Goal: Task Accomplishment & Management: Use online tool/utility

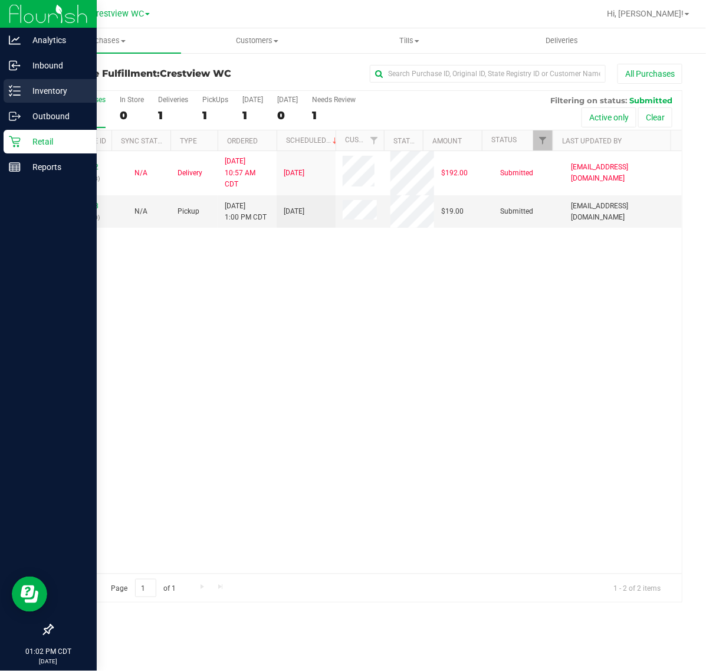
click at [25, 94] on p "Inventory" at bounding box center [56, 91] width 71 height 14
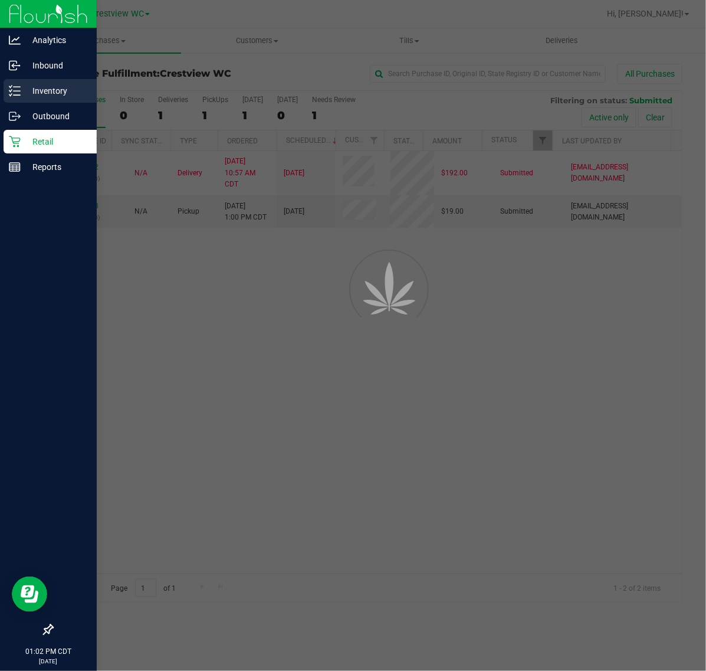
click at [24, 92] on p "Inventory" at bounding box center [56, 91] width 71 height 14
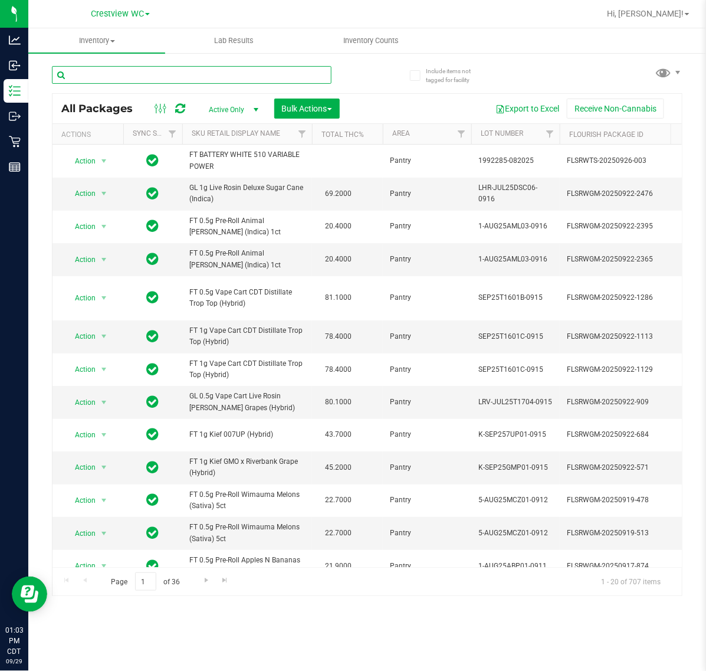
click at [178, 77] on input "text" at bounding box center [192, 75] width 280 height 18
type input "5633493935565582"
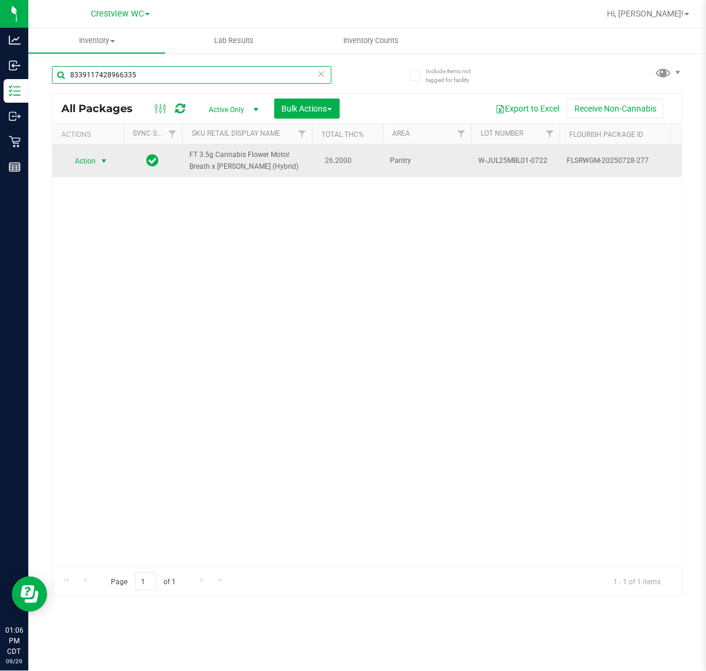
type input "8339117428966335"
click at [104, 156] on span "select" at bounding box center [103, 160] width 9 height 9
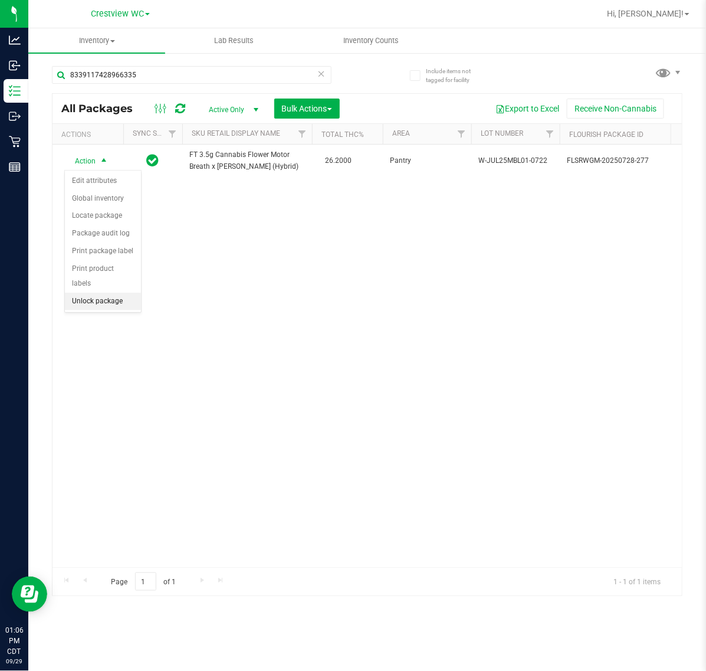
click at [101, 294] on li "Unlock package" at bounding box center [103, 302] width 76 height 18
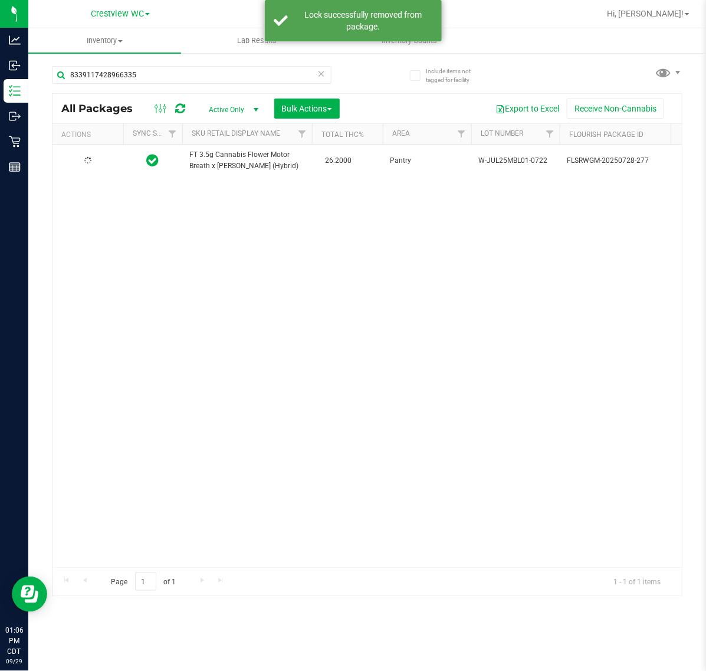
click at [92, 159] on div at bounding box center [88, 160] width 57 height 11
click at [92, 159] on span "Action" at bounding box center [80, 160] width 32 height 17
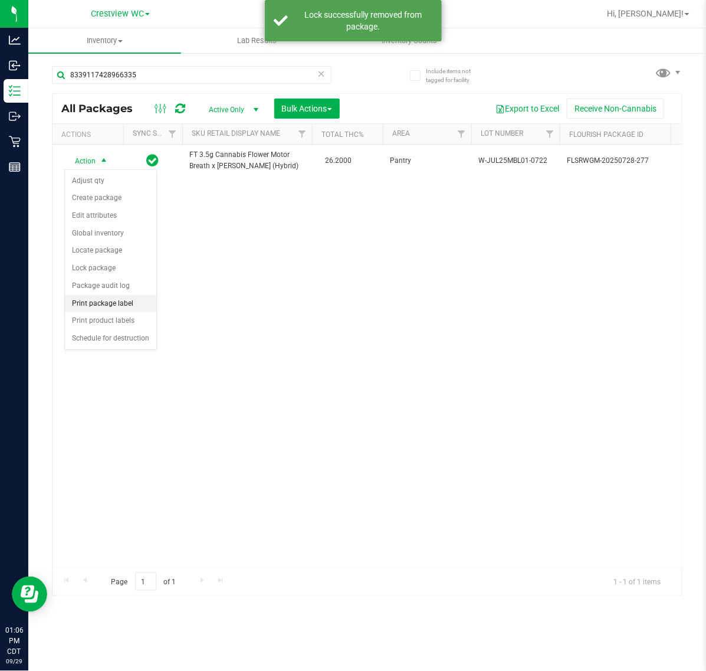
click at [103, 300] on li "Print package label" at bounding box center [110, 304] width 91 height 18
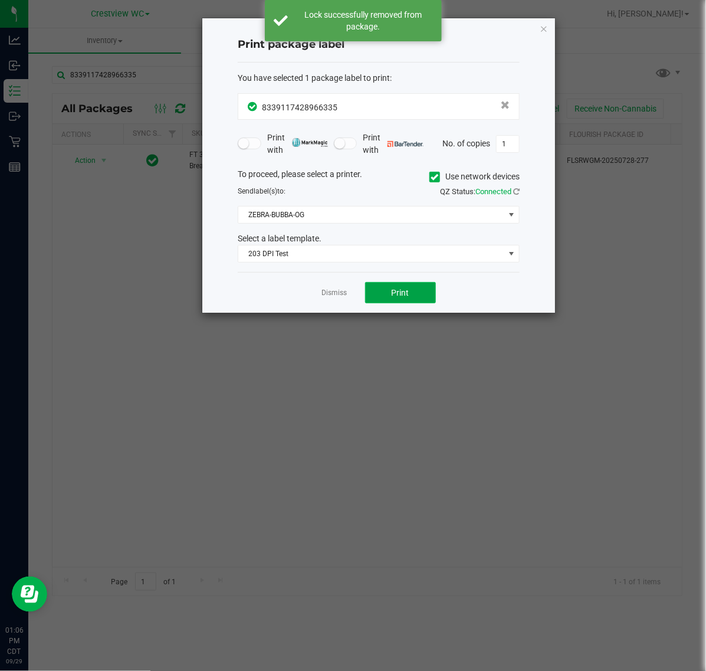
click at [393, 290] on span "Print" at bounding box center [401, 292] width 18 height 9
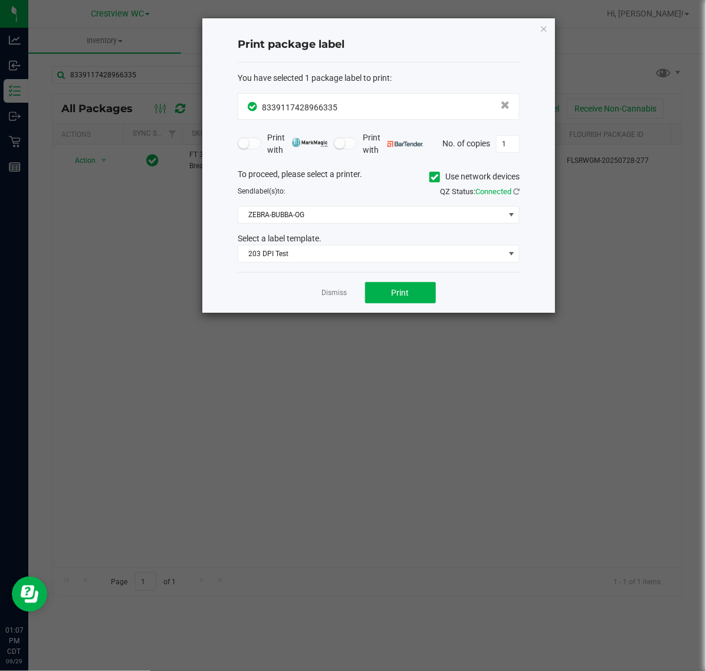
click at [314, 321] on ngb-modal-window "Print package label You have selected 1 package label to print : 83391174289663…" at bounding box center [357, 335] width 715 height 671
click at [339, 293] on link "Dismiss" at bounding box center [334, 293] width 25 height 10
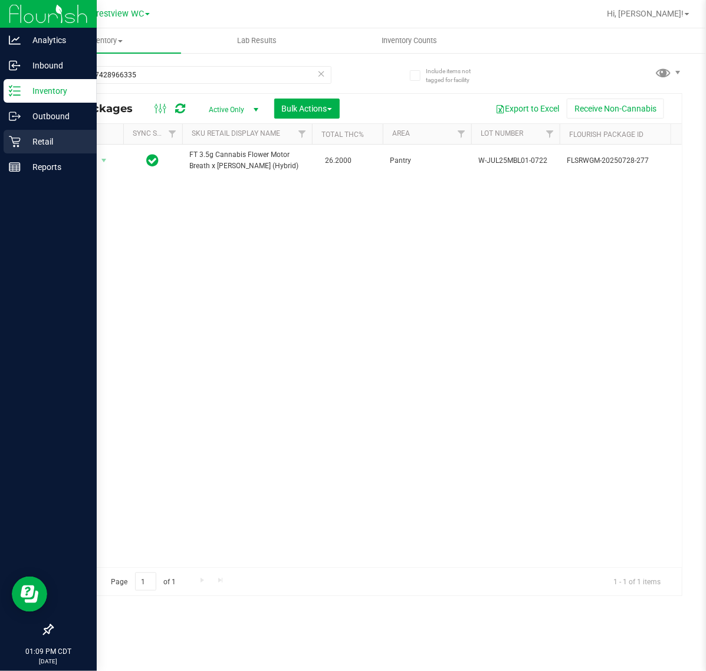
drag, startPoint x: 32, startPoint y: 142, endPoint x: 53, endPoint y: 140, distance: 20.7
click at [32, 142] on p "Retail" at bounding box center [56, 141] width 71 height 14
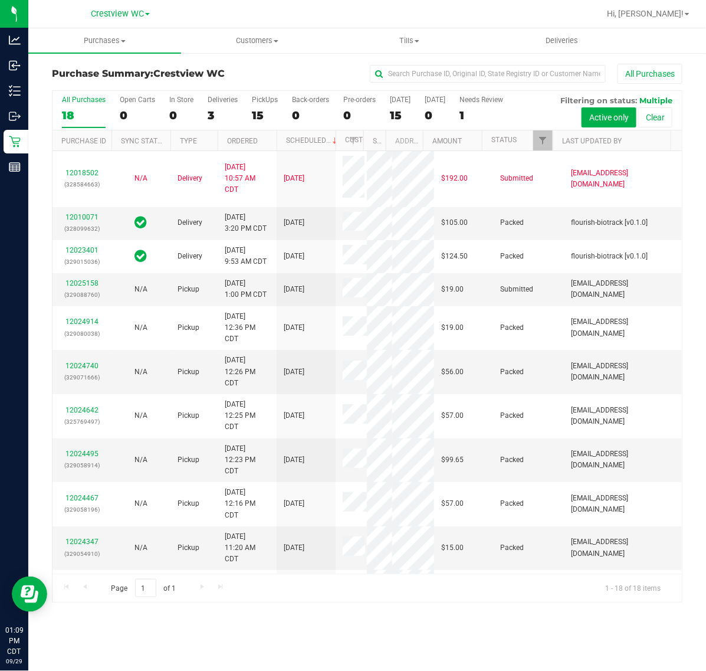
click at [262, 110] on div "15" at bounding box center [265, 116] width 26 height 14
click at [0, 0] on input "PickUps 15" at bounding box center [0, 0] width 0 height 0
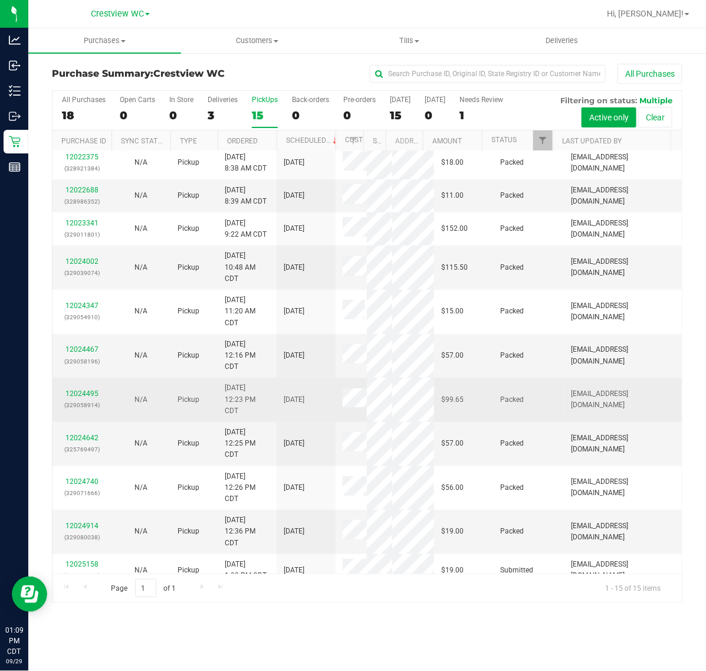
scroll to position [328, 0]
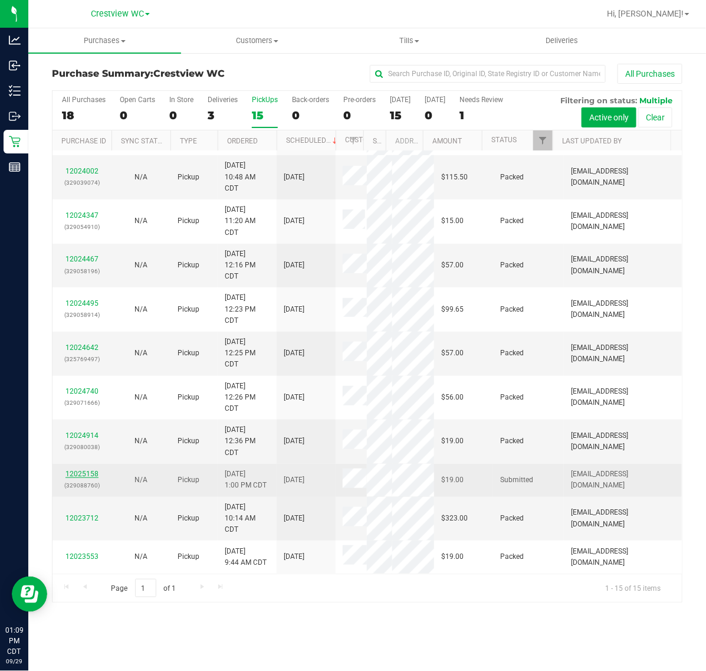
click at [89, 469] on link "12025158" at bounding box center [81, 473] width 33 height 8
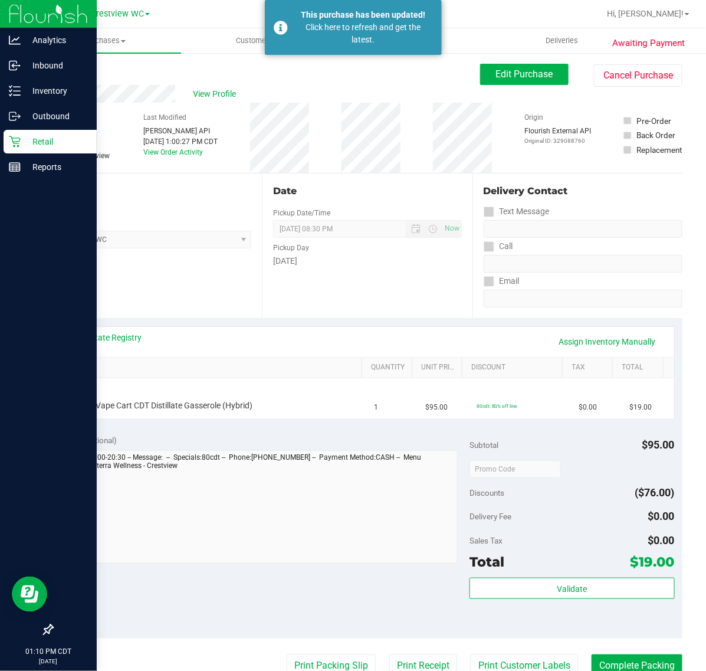
click at [40, 149] on div "Retail" at bounding box center [50, 142] width 93 height 24
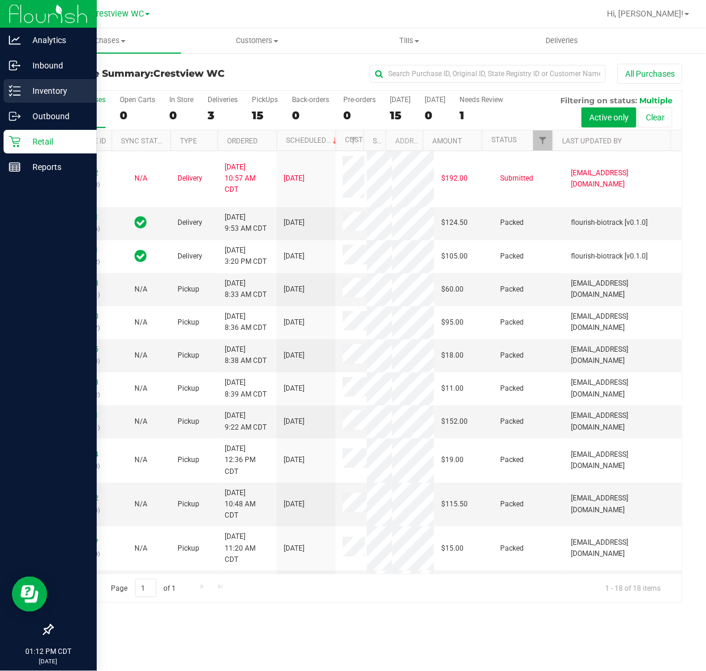
drag, startPoint x: 25, startPoint y: 95, endPoint x: 65, endPoint y: 90, distance: 41.0
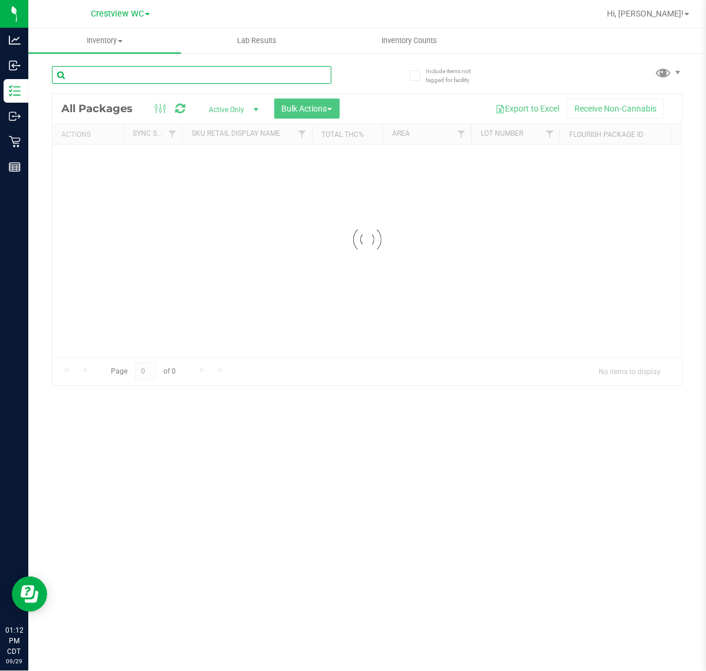
click at [114, 70] on input "text" at bounding box center [192, 75] width 280 height 18
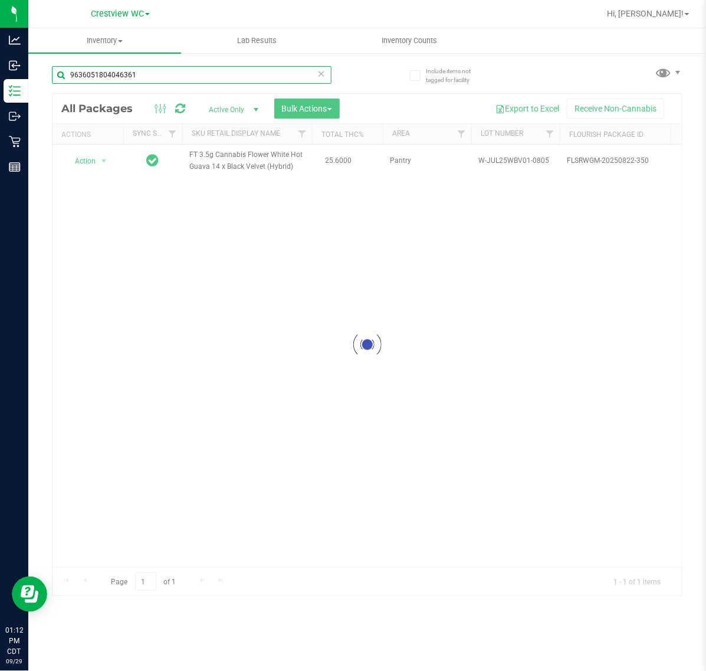
type input "9636051804046361"
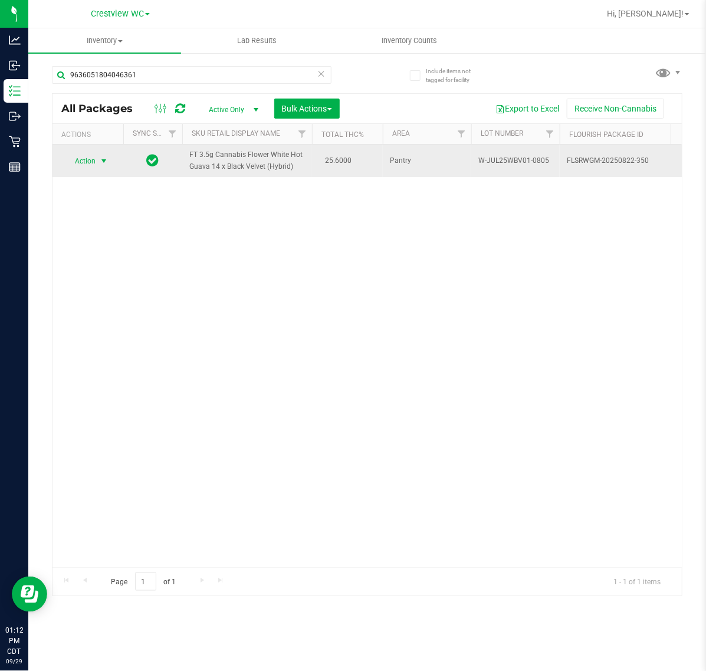
click at [99, 160] on span "select" at bounding box center [103, 160] width 9 height 9
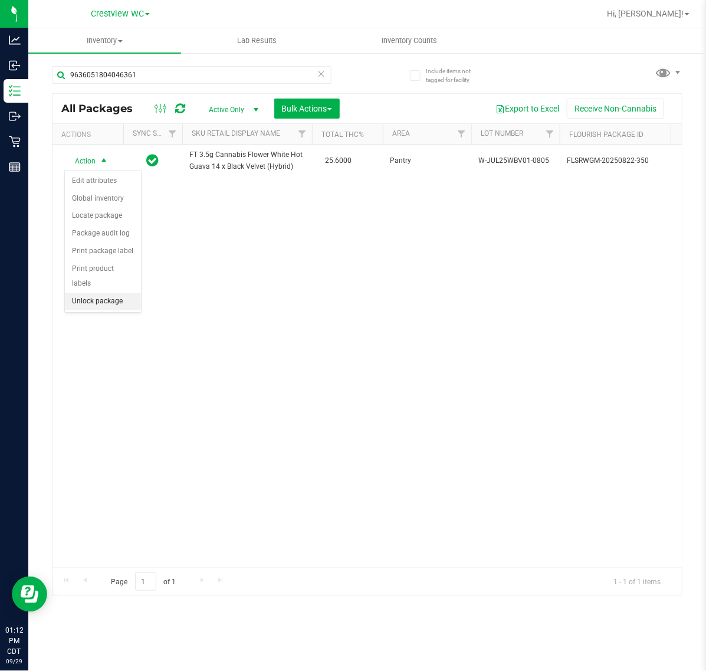
click at [117, 293] on li "Unlock package" at bounding box center [103, 302] width 76 height 18
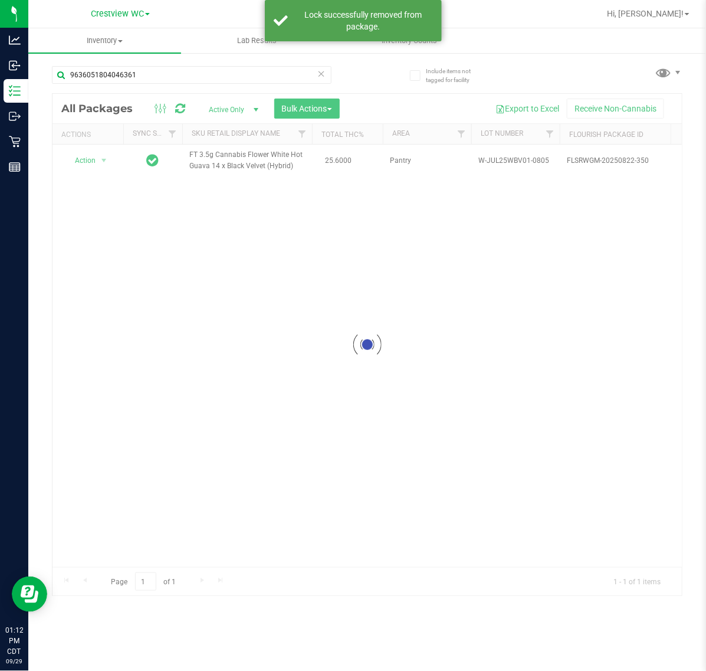
click at [94, 161] on div at bounding box center [366, 344] width 629 height 501
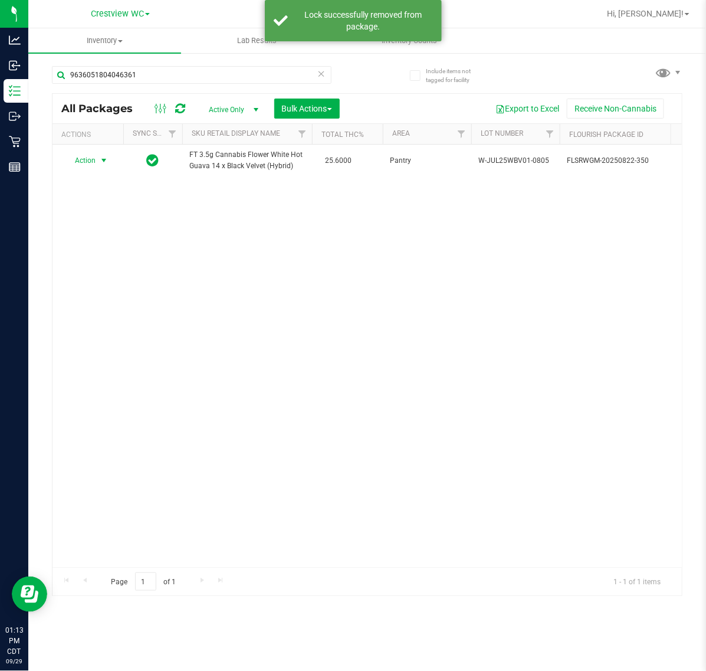
click at [94, 161] on span "Action" at bounding box center [80, 160] width 32 height 17
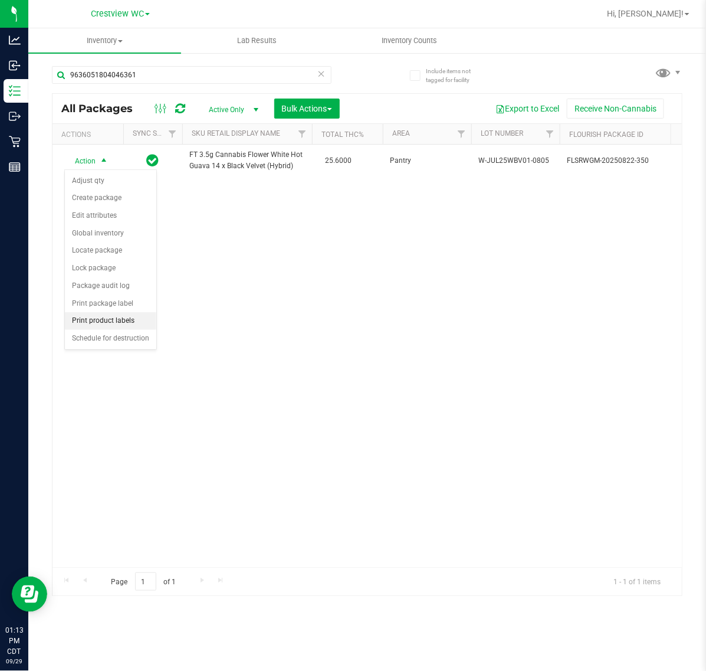
click at [126, 318] on li "Print product labels" at bounding box center [110, 321] width 91 height 18
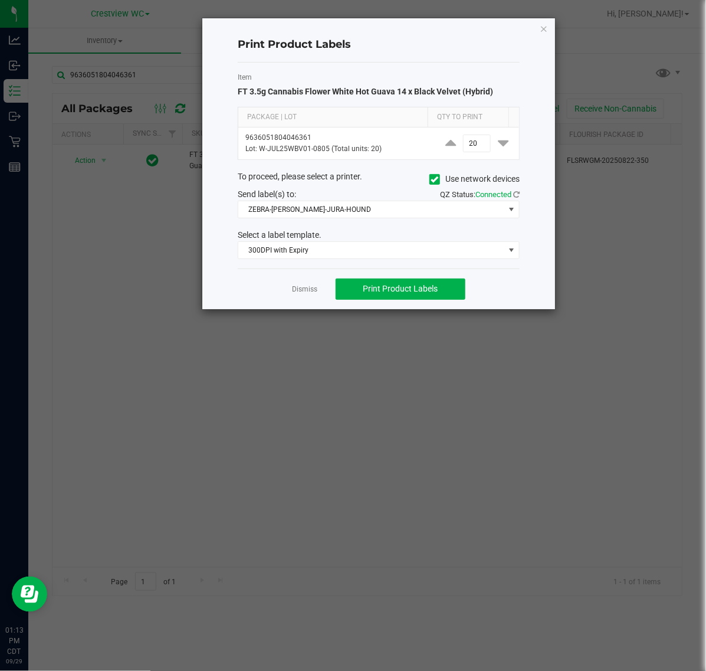
click at [311, 281] on div "Dismiss Print Product Labels" at bounding box center [379, 288] width 282 height 41
click at [313, 291] on link "Dismiss" at bounding box center [305, 289] width 25 height 10
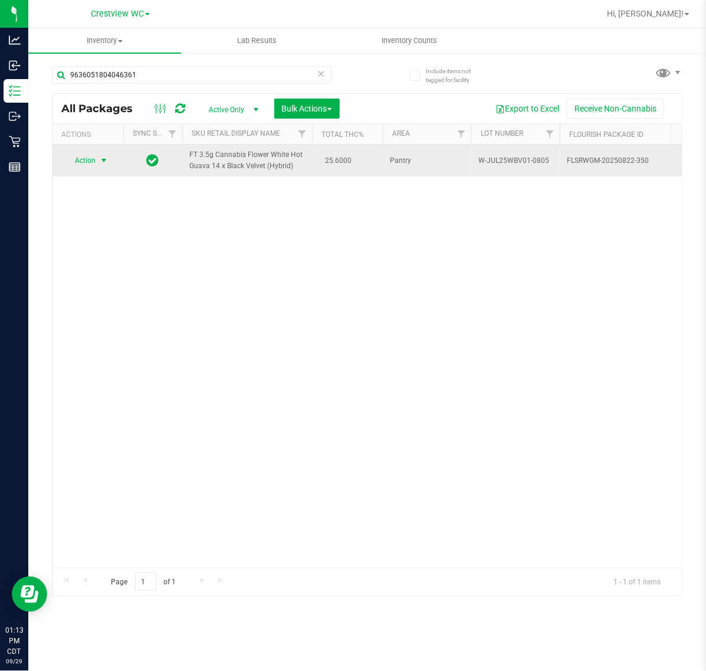
click at [104, 161] on span "select" at bounding box center [103, 160] width 9 height 9
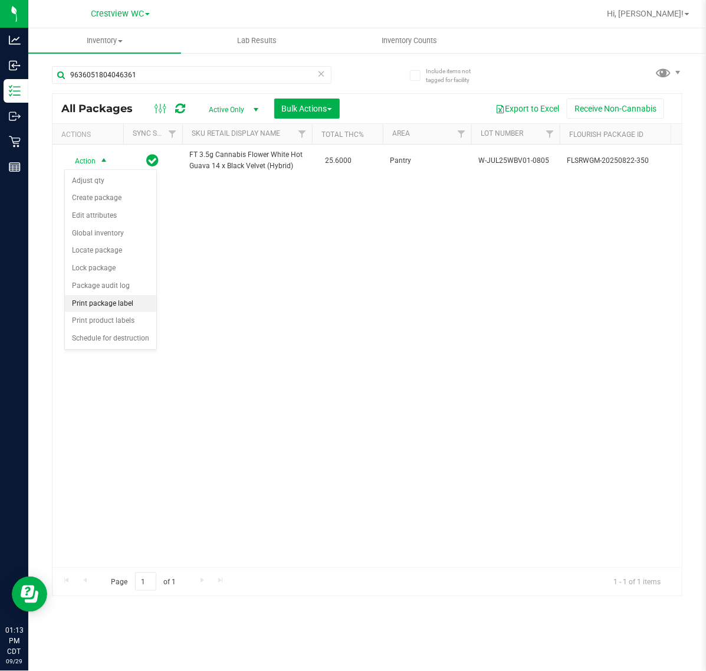
click at [113, 308] on li "Print package label" at bounding box center [110, 304] width 91 height 18
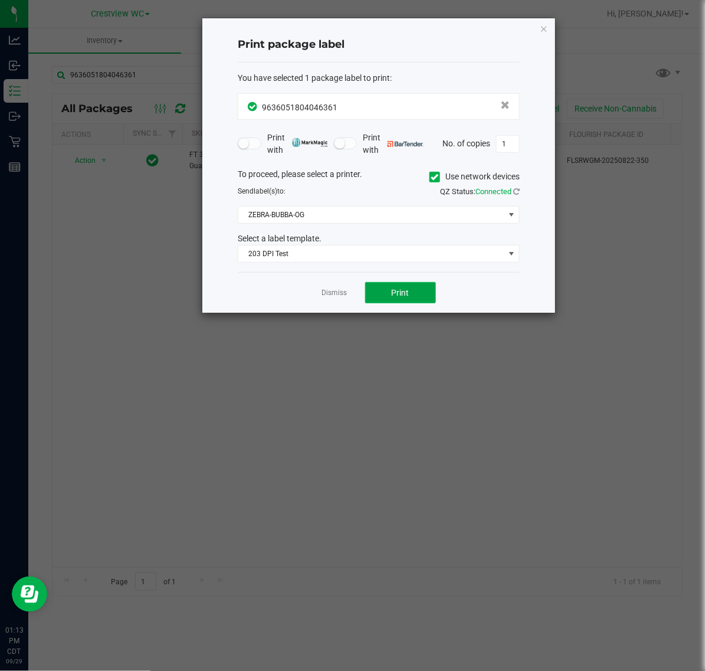
click at [395, 297] on span "Print" at bounding box center [401, 292] width 18 height 9
click at [347, 300] on div "Dismiss Print" at bounding box center [379, 292] width 282 height 41
click at [326, 298] on link "Dismiss" at bounding box center [334, 293] width 25 height 10
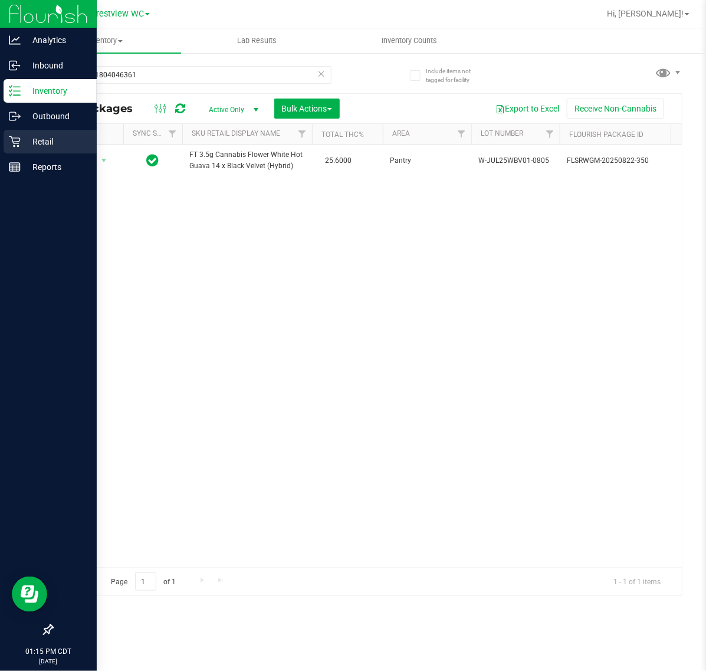
click at [25, 137] on p "Retail" at bounding box center [56, 141] width 71 height 14
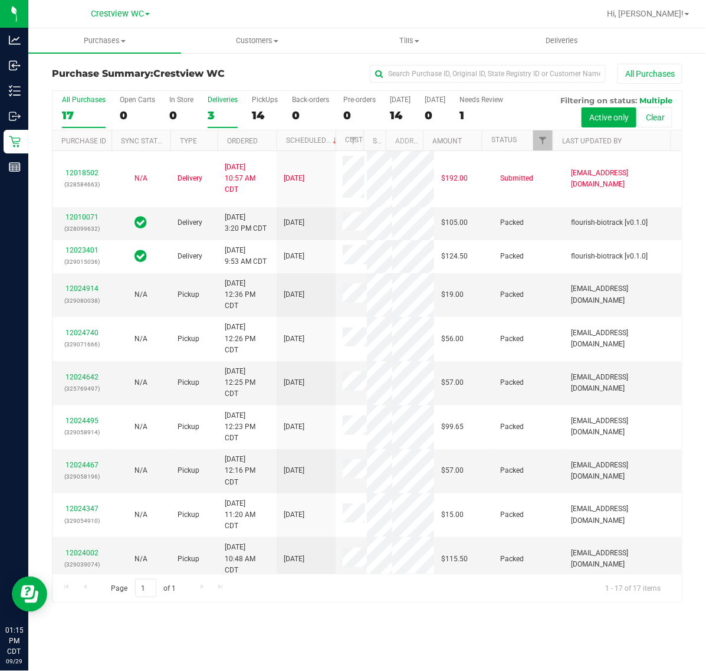
click at [231, 109] on div "3" at bounding box center [223, 116] width 30 height 14
click at [0, 0] on input "Deliveries 3" at bounding box center [0, 0] width 0 height 0
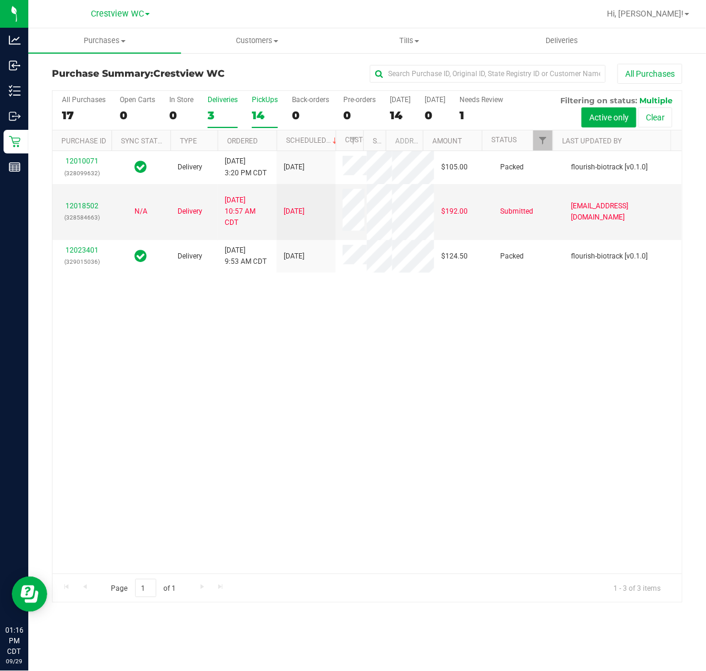
click at [261, 101] on div "PickUps" at bounding box center [265, 100] width 26 height 8
click at [0, 0] on input "PickUps 14" at bounding box center [0, 0] width 0 height 0
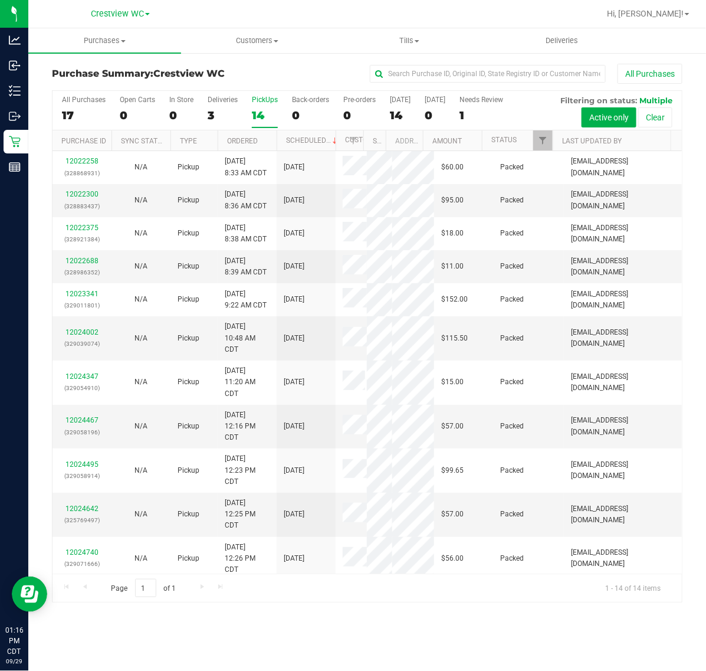
click at [212, 95] on div "All Purchases 17 Open Carts 0 In Store 0 Deliveries 3 PickUps 14 Back-orders 0 …" at bounding box center [366, 95] width 629 height 9
click at [216, 99] on div "Deliveries" at bounding box center [223, 100] width 30 height 8
click at [0, 0] on input "Deliveries 3" at bounding box center [0, 0] width 0 height 0
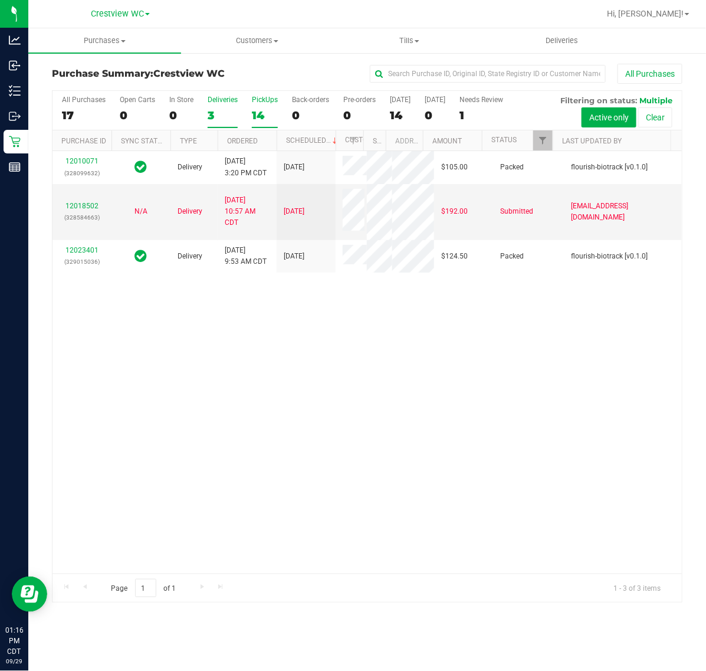
click at [267, 107] on label "PickUps 14" at bounding box center [265, 112] width 26 height 32
click at [0, 0] on input "PickUps 14" at bounding box center [0, 0] width 0 height 0
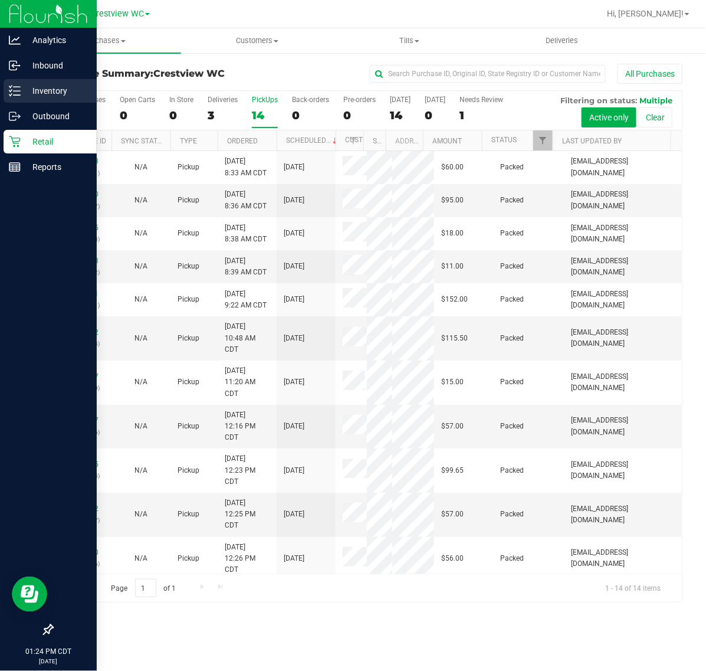
click at [21, 97] on p "Inventory" at bounding box center [56, 91] width 71 height 14
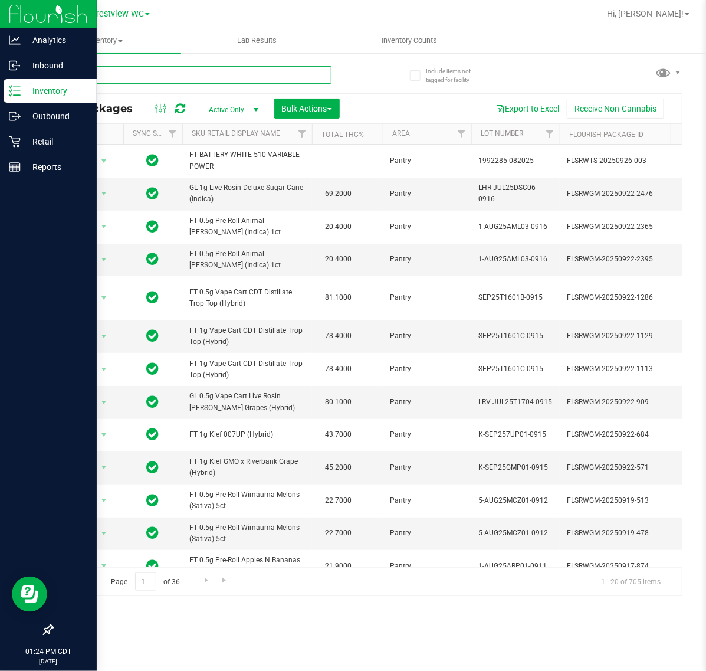
click at [133, 70] on input "text" at bounding box center [192, 75] width 280 height 18
type input "bzk"
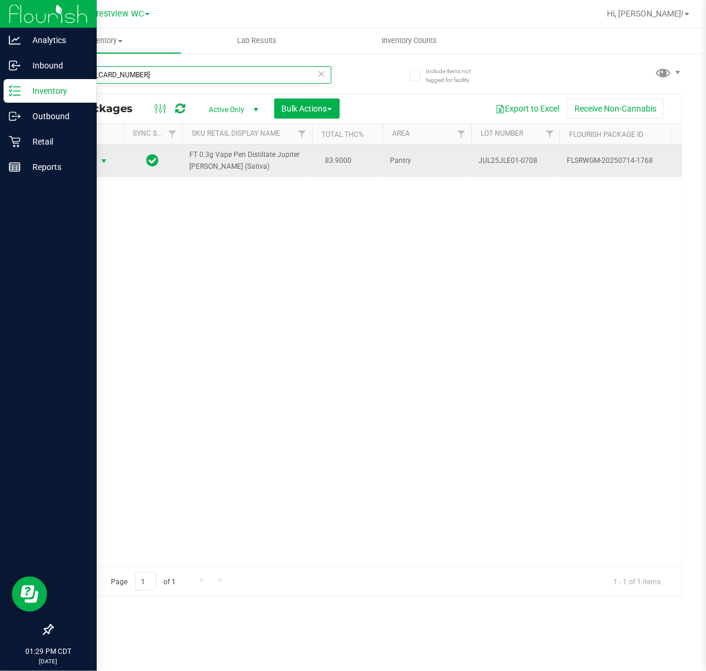
type input "[CREDIT_CARD_NUMBER]"
click at [103, 166] on span "select" at bounding box center [103, 160] width 9 height 9
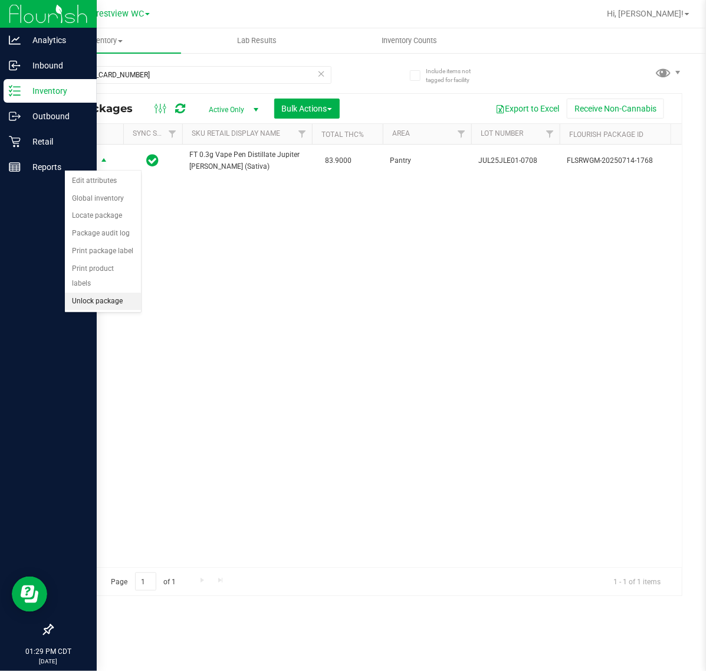
click at [104, 293] on li "Unlock package" at bounding box center [103, 302] width 76 height 18
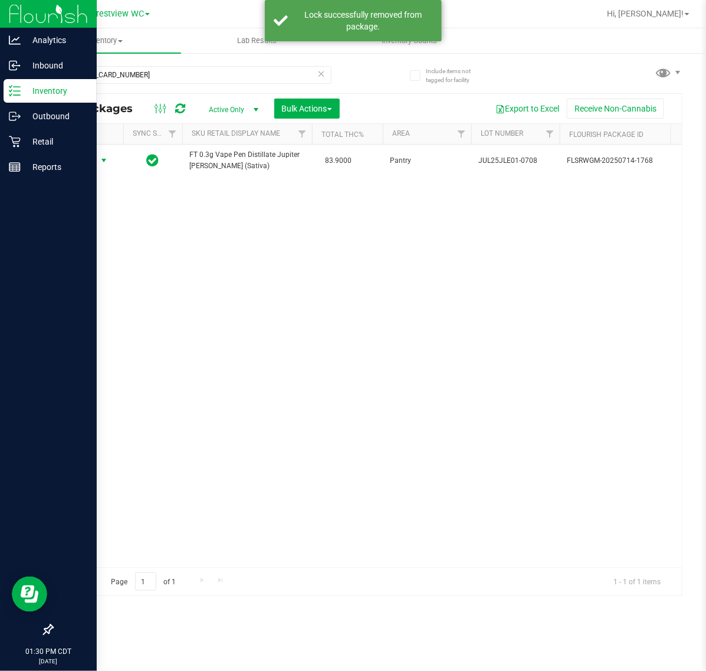
click at [98, 160] on span "select" at bounding box center [104, 160] width 15 height 17
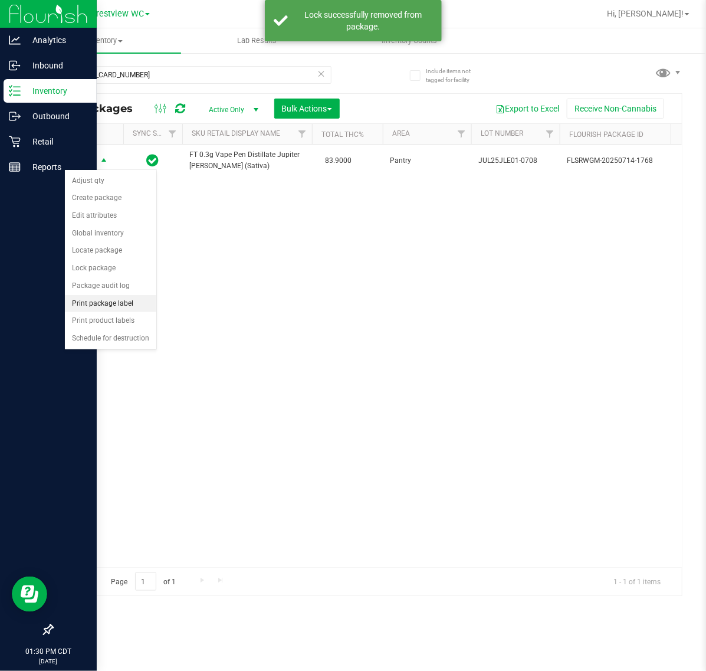
click at [105, 304] on li "Print package label" at bounding box center [110, 304] width 91 height 18
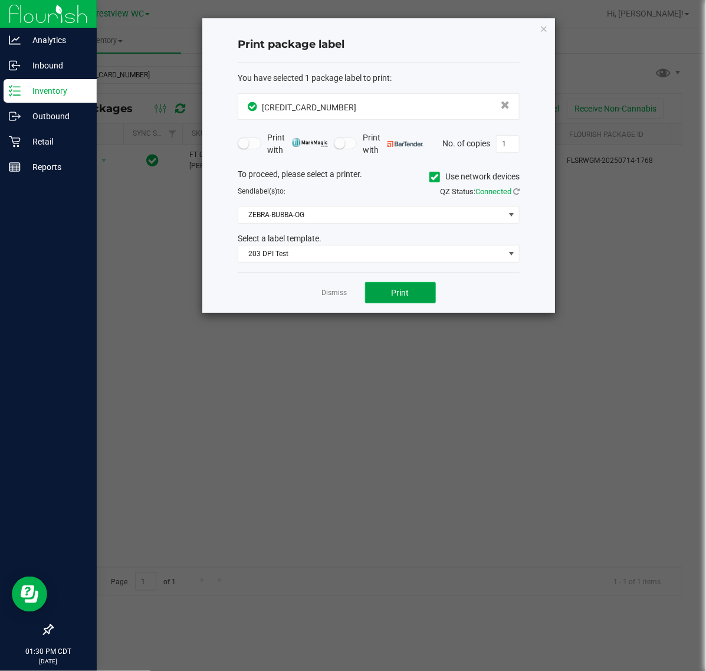
click at [392, 287] on button "Print" at bounding box center [400, 292] width 71 height 21
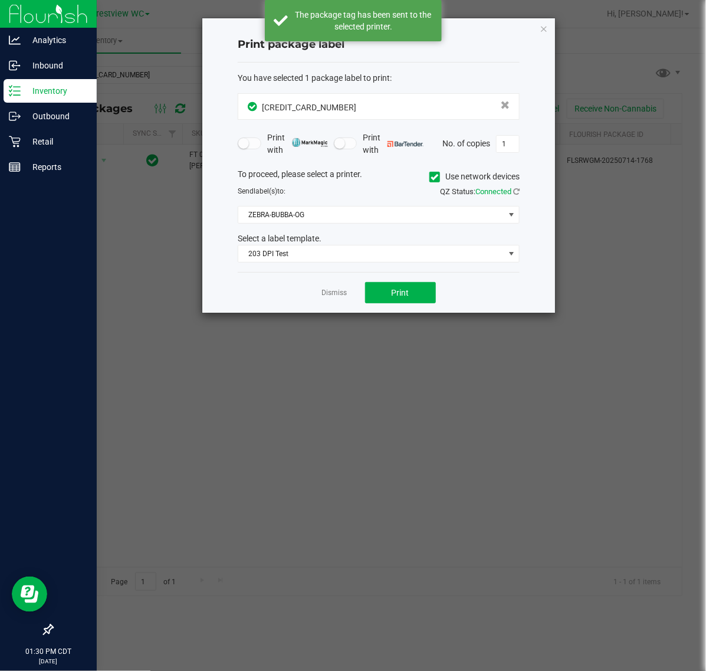
click at [349, 293] on div "Dismiss Print" at bounding box center [379, 292] width 282 height 41
click at [340, 295] on link "Dismiss" at bounding box center [334, 293] width 25 height 10
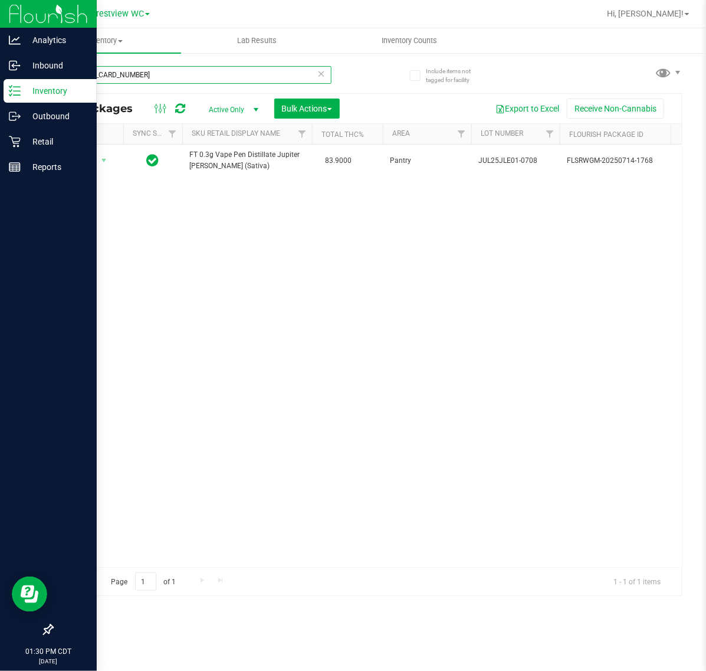
drag, startPoint x: 148, startPoint y: 75, endPoint x: -24, endPoint y: 75, distance: 171.6
click at [0, 75] on html "Analytics Inbound Inventory Outbound Retail Reports 01:30 PM CDT [DATE] 09/29 C…" at bounding box center [353, 335] width 706 height 671
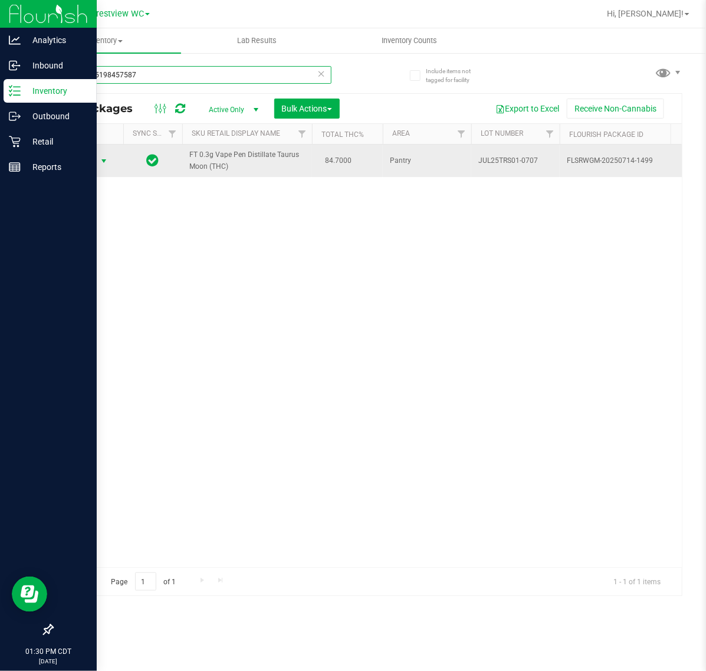
type input "1049195198457587"
click at [93, 159] on span "Action" at bounding box center [80, 161] width 32 height 17
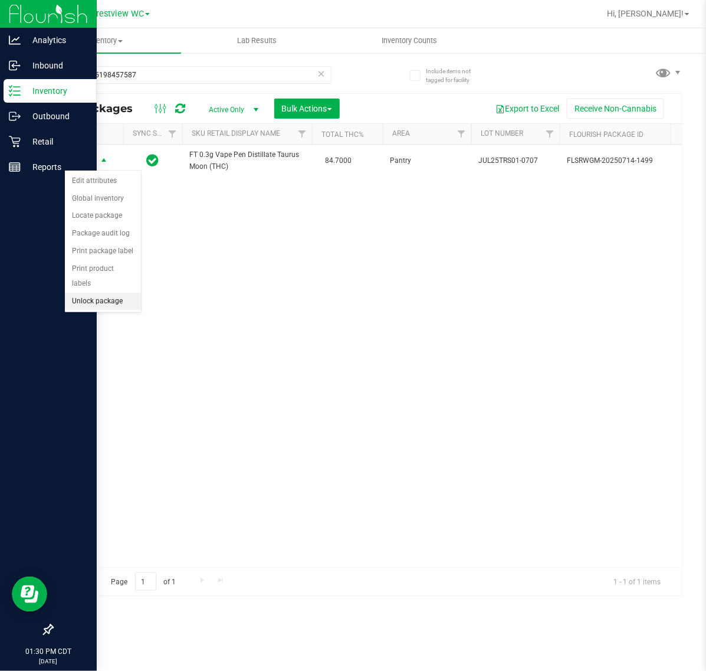
click at [110, 293] on li "Unlock package" at bounding box center [103, 302] width 76 height 18
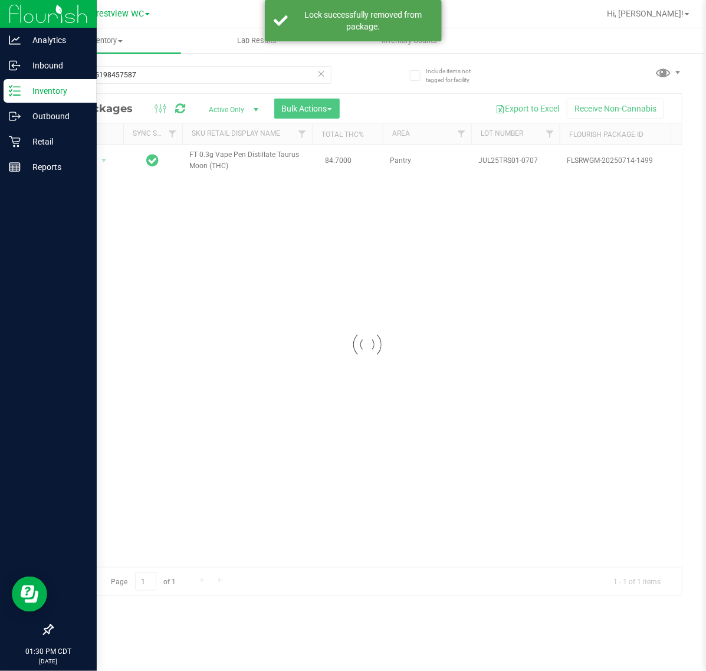
click at [91, 162] on div at bounding box center [366, 344] width 629 height 501
click at [98, 162] on div at bounding box center [366, 344] width 629 height 501
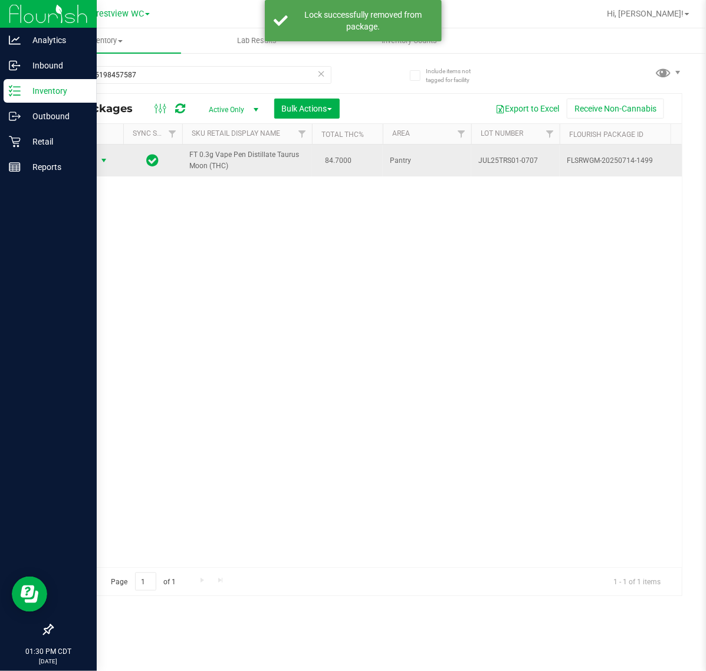
click at [90, 160] on span "Action" at bounding box center [80, 160] width 32 height 17
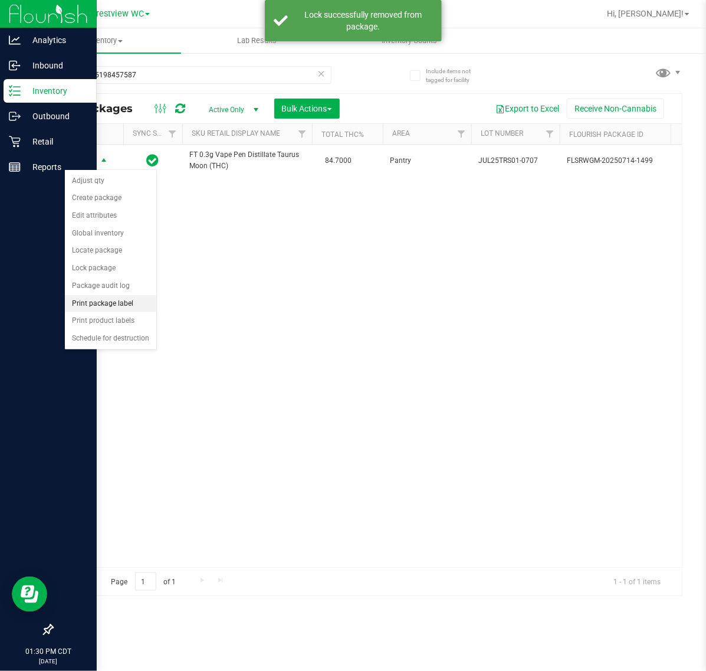
click at [97, 307] on li "Print package label" at bounding box center [110, 304] width 91 height 18
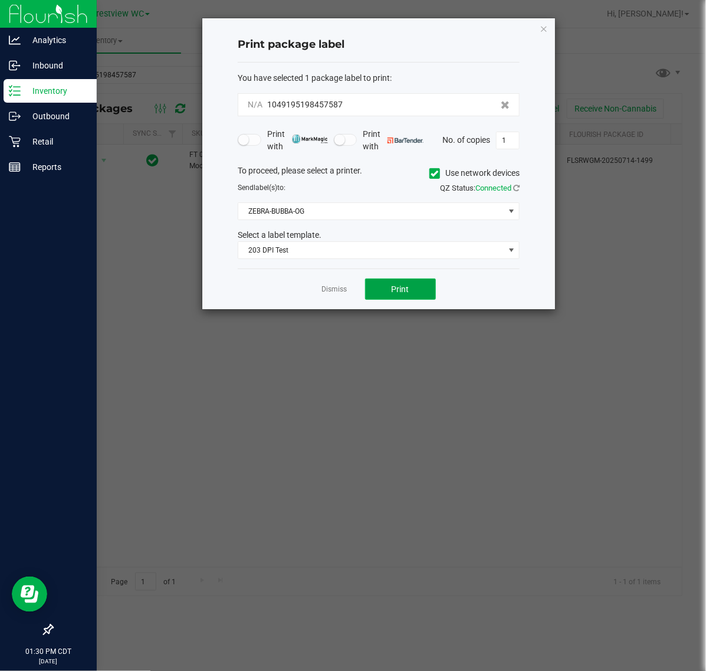
click at [409, 289] on button "Print" at bounding box center [400, 288] width 71 height 21
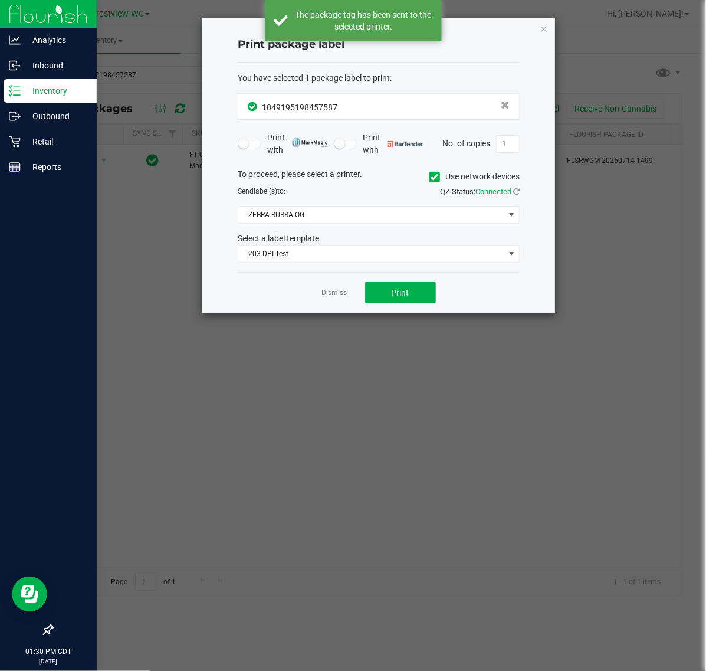
click at [338, 288] on app-cancel-button "Dismiss" at bounding box center [334, 293] width 25 height 12
click at [337, 293] on link "Dismiss" at bounding box center [334, 293] width 25 height 10
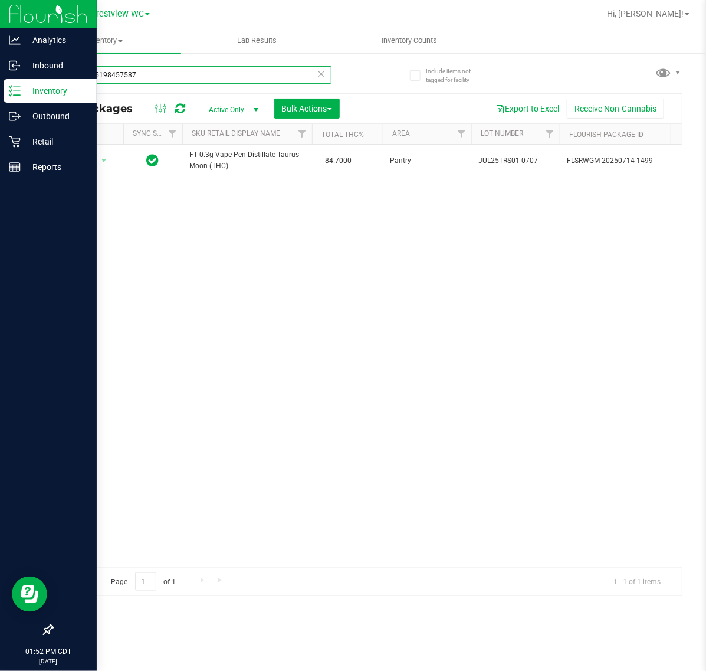
drag, startPoint x: 140, startPoint y: 73, endPoint x: -52, endPoint y: 54, distance: 192.6
click at [0, 54] on html "Analytics Inbound Inventory Outbound Retail Reports 01:52 PM CDT [DATE] 09/29 C…" at bounding box center [353, 335] width 706 height 671
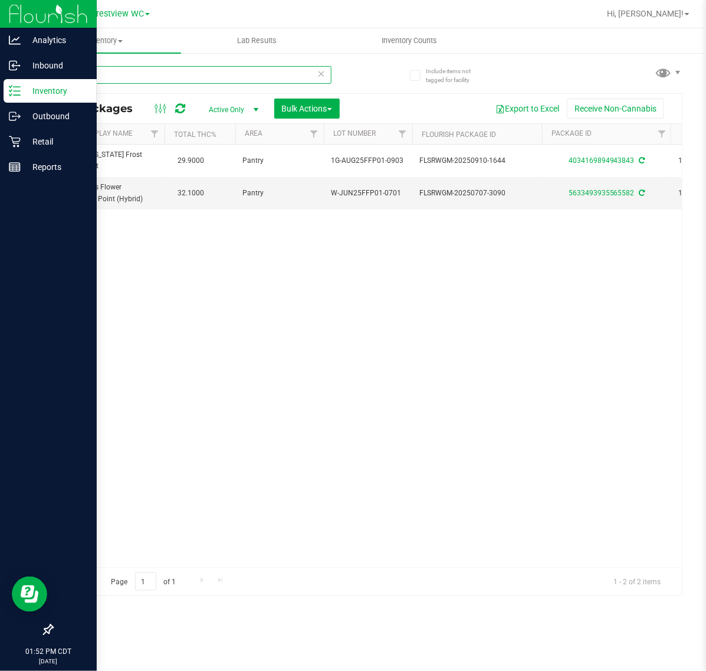
scroll to position [0, 164]
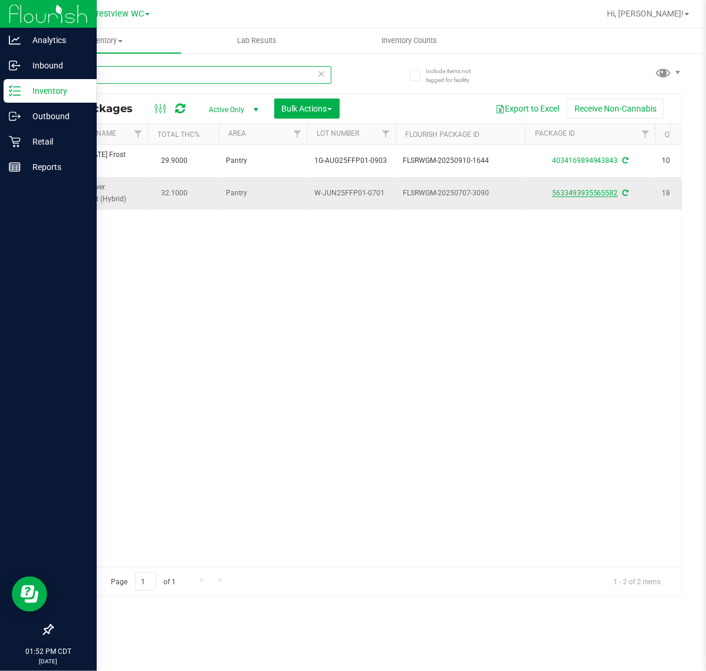
type input "ffp"
click at [593, 195] on link "5633493935565582" at bounding box center [585, 193] width 66 height 8
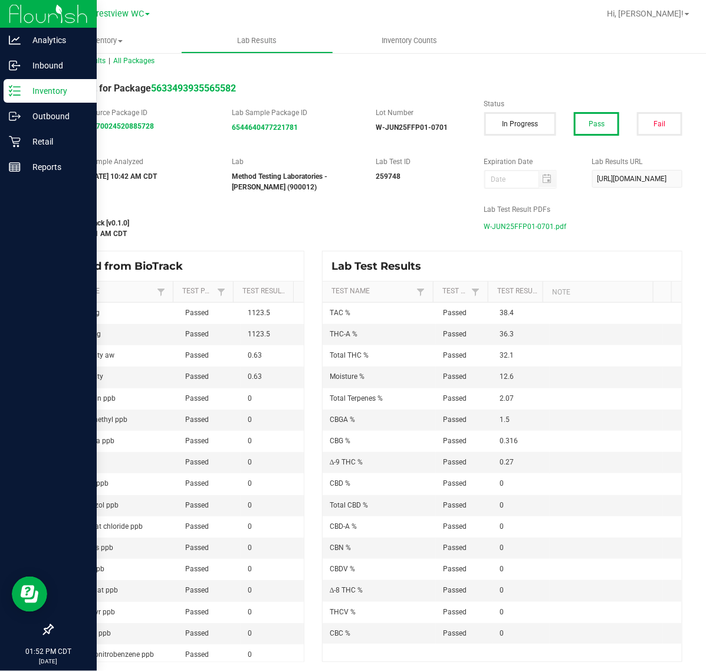
scroll to position [14, 0]
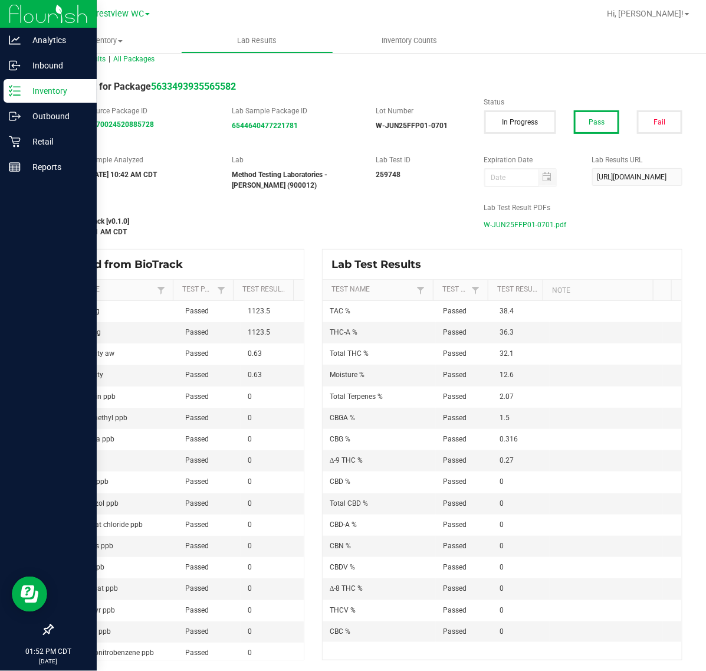
click at [496, 230] on span "W-JUN25FFP01-0701.pdf" at bounding box center [525, 225] width 83 height 18
click at [38, 89] on p "Inventory" at bounding box center [56, 91] width 71 height 14
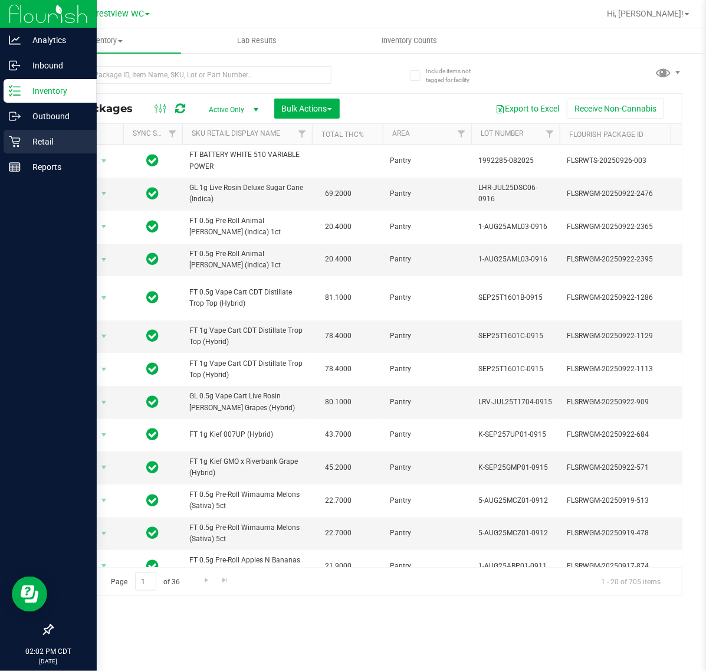
click at [21, 142] on p "Retail" at bounding box center [56, 141] width 71 height 14
